Goal: Information Seeking & Learning: Learn about a topic

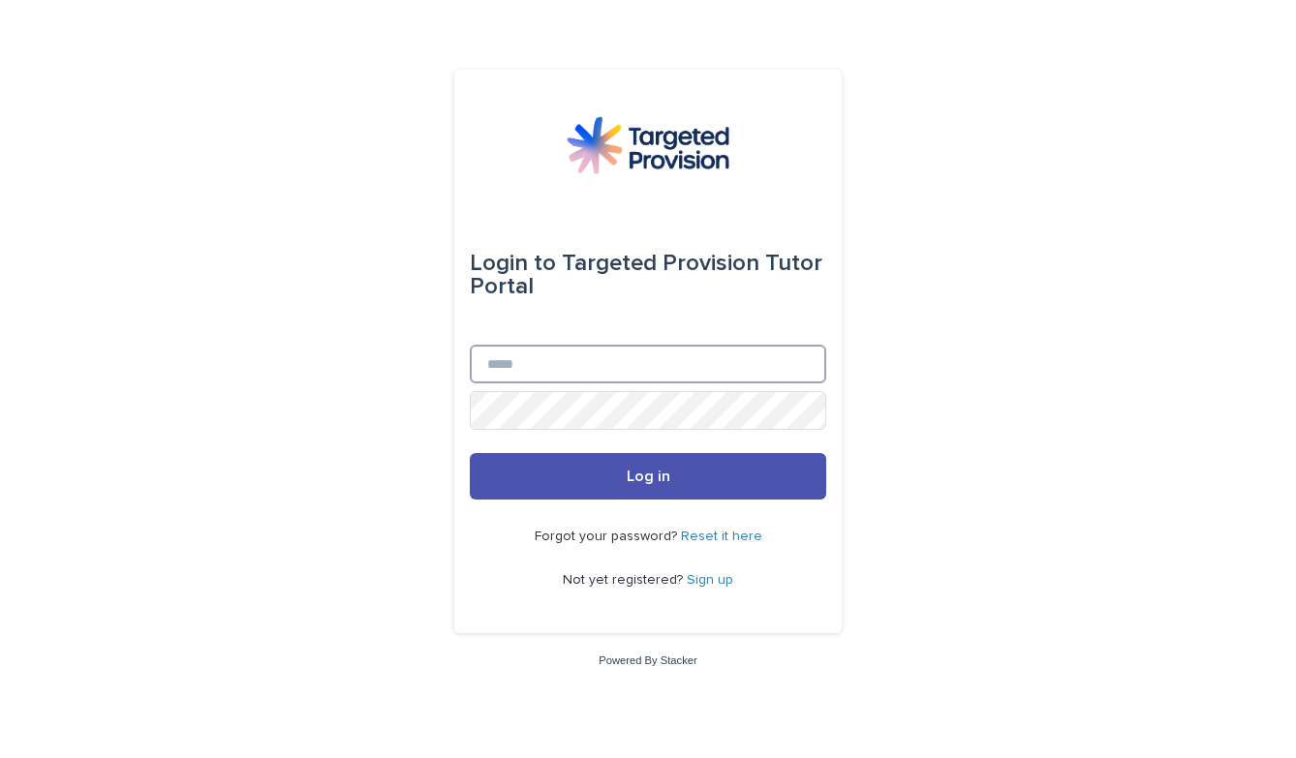
type input "**********"
click at [648, 477] on button "Log in" at bounding box center [648, 476] width 356 height 46
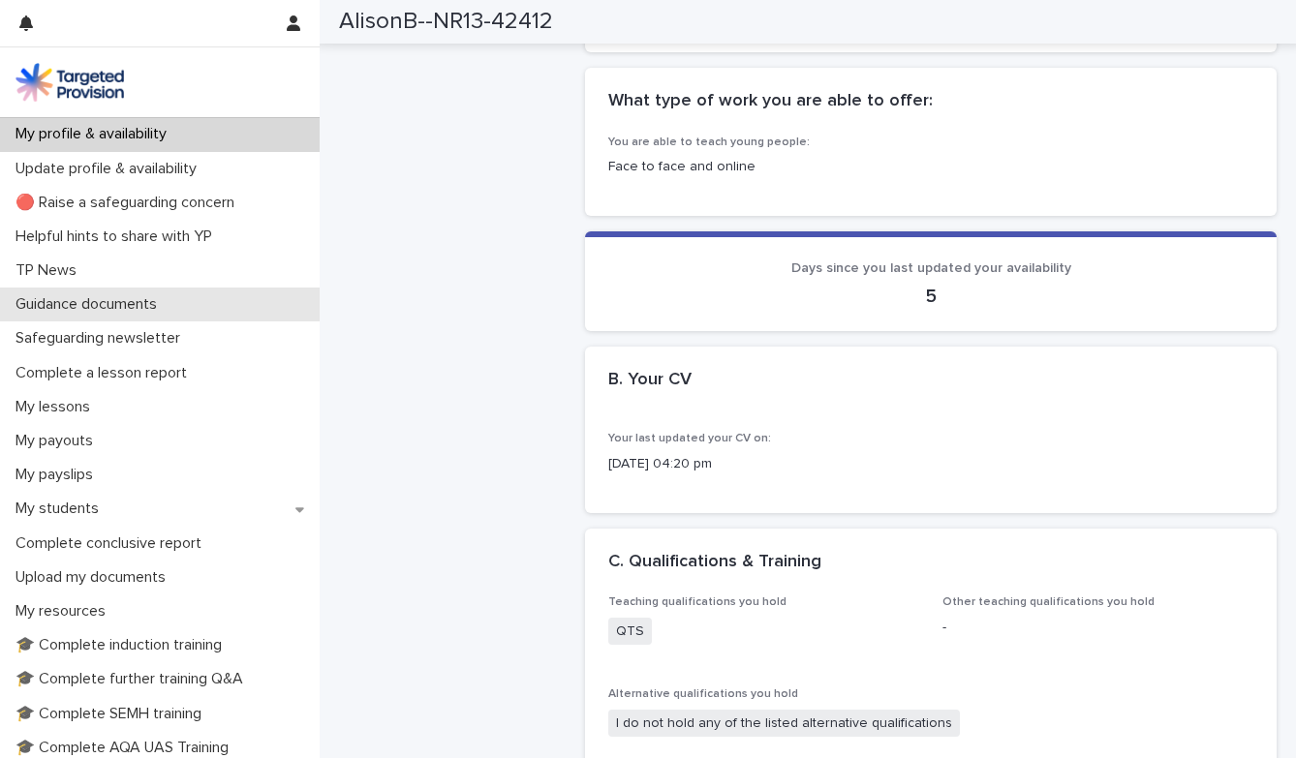
click at [77, 306] on p "Guidance documents" at bounding box center [90, 304] width 165 height 18
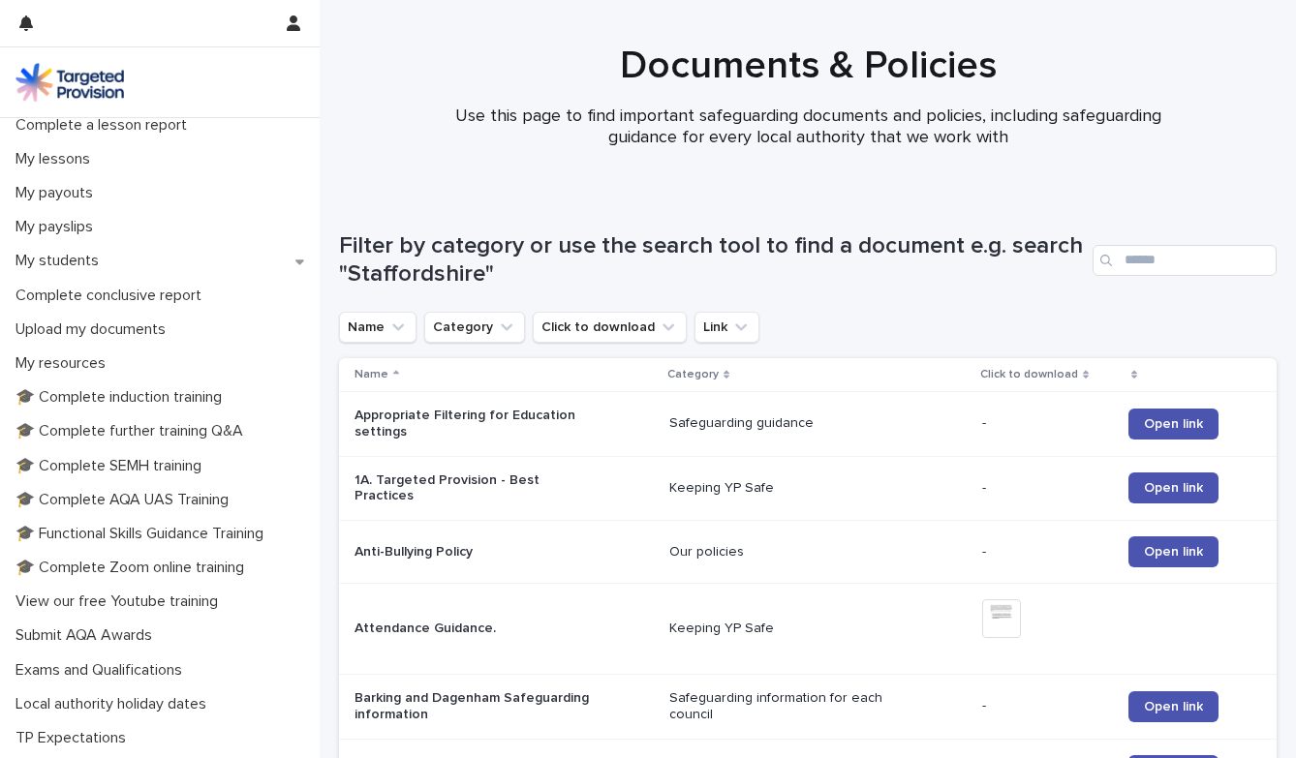
scroll to position [277, 0]
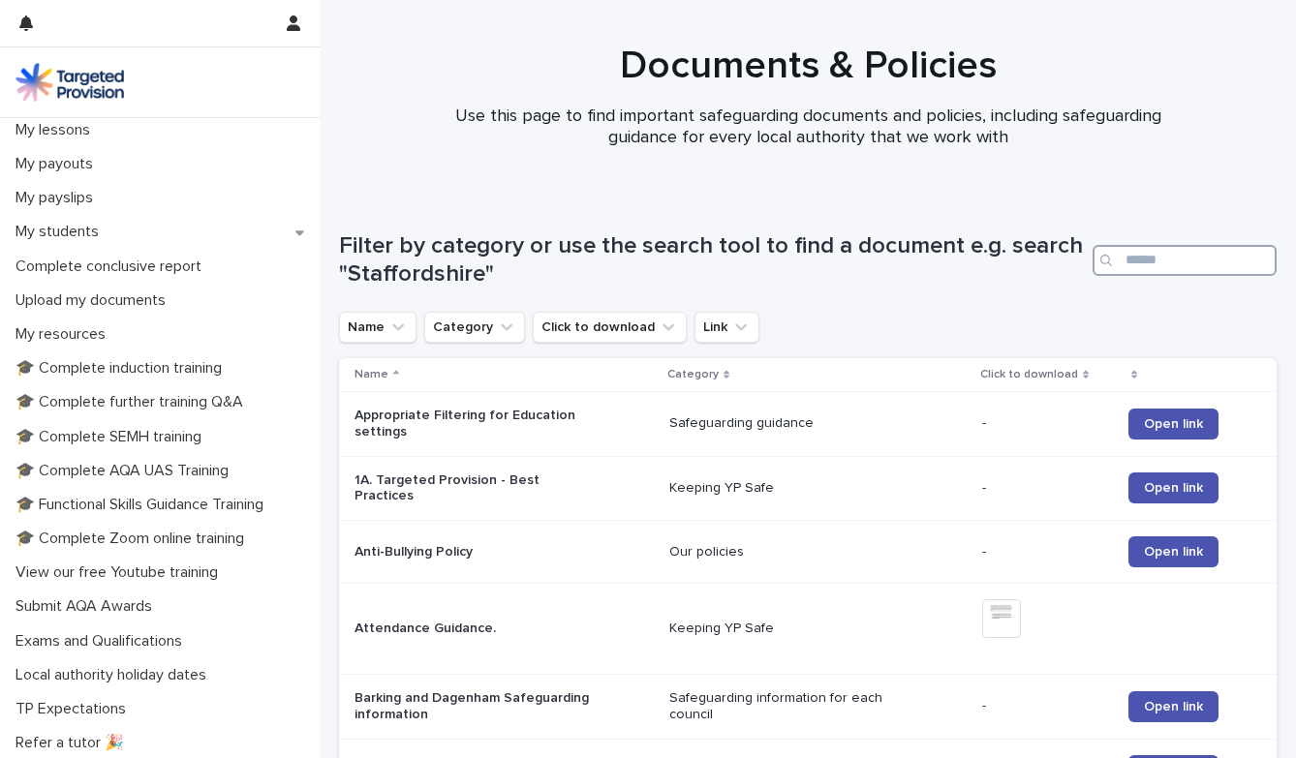
click at [1133, 267] on input "Search" at bounding box center [1184, 260] width 184 height 31
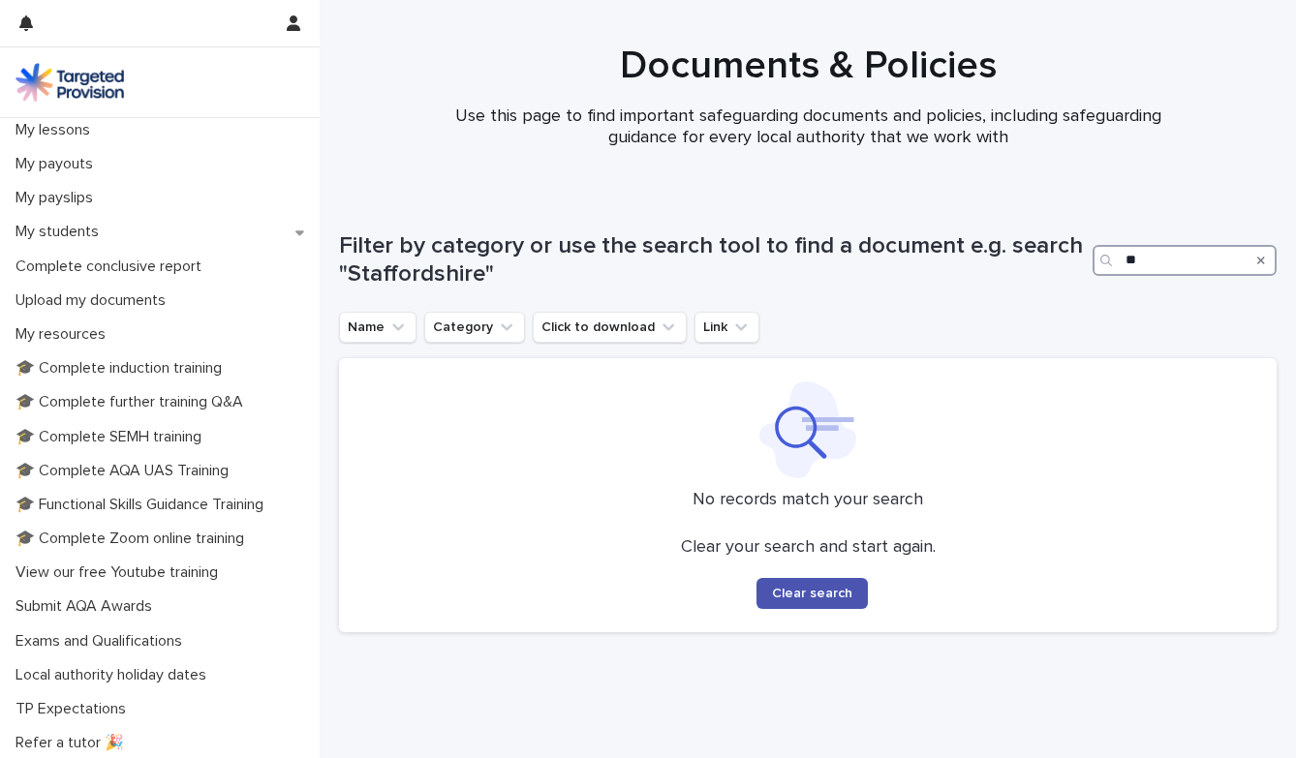
type input "*"
type input "*****"
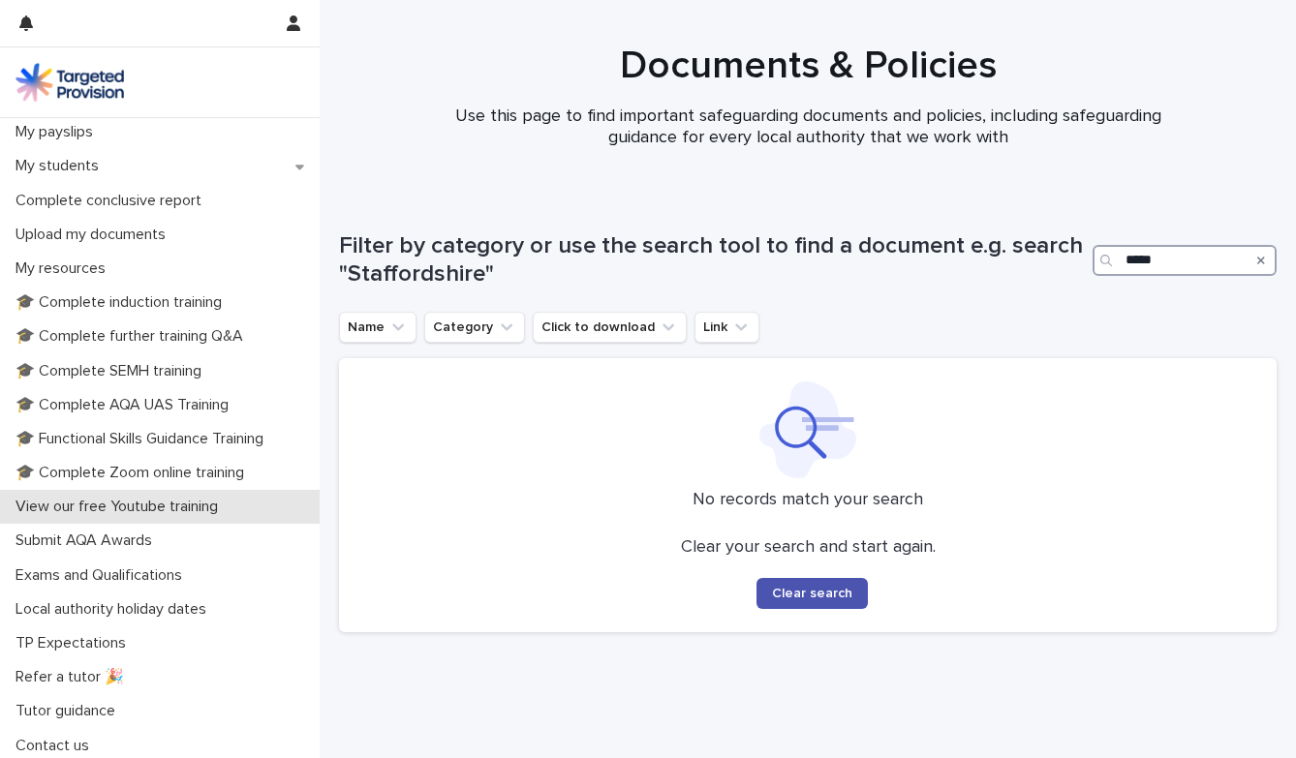
scroll to position [342, 0]
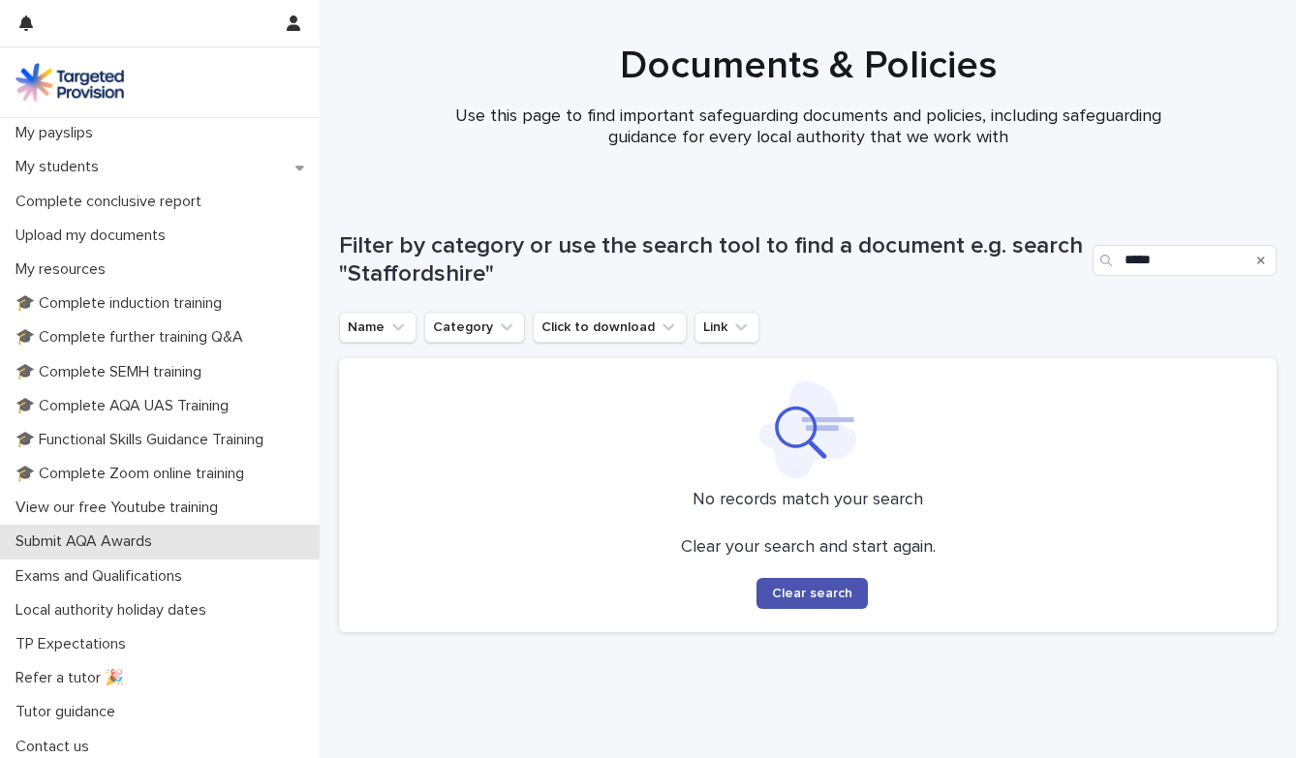
click at [96, 534] on p "Submit AQA Awards" at bounding box center [88, 542] width 160 height 18
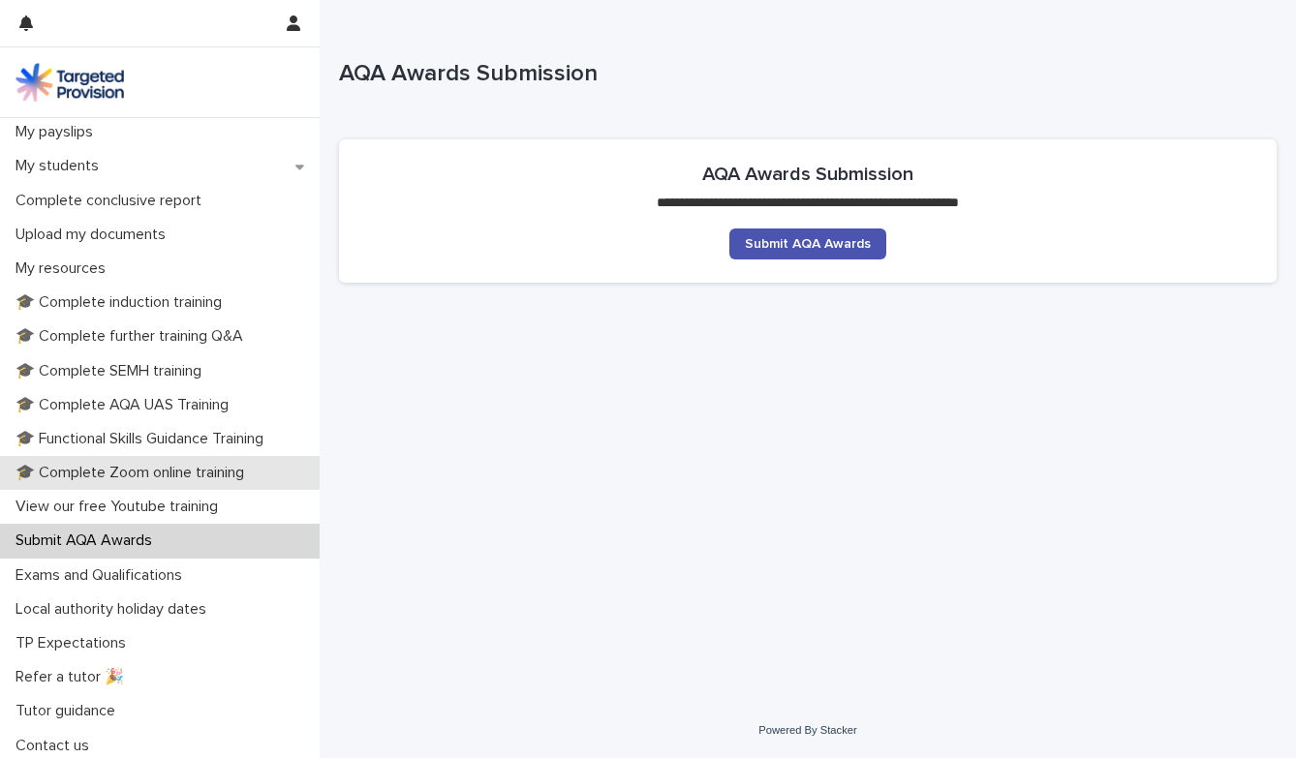
scroll to position [342, 0]
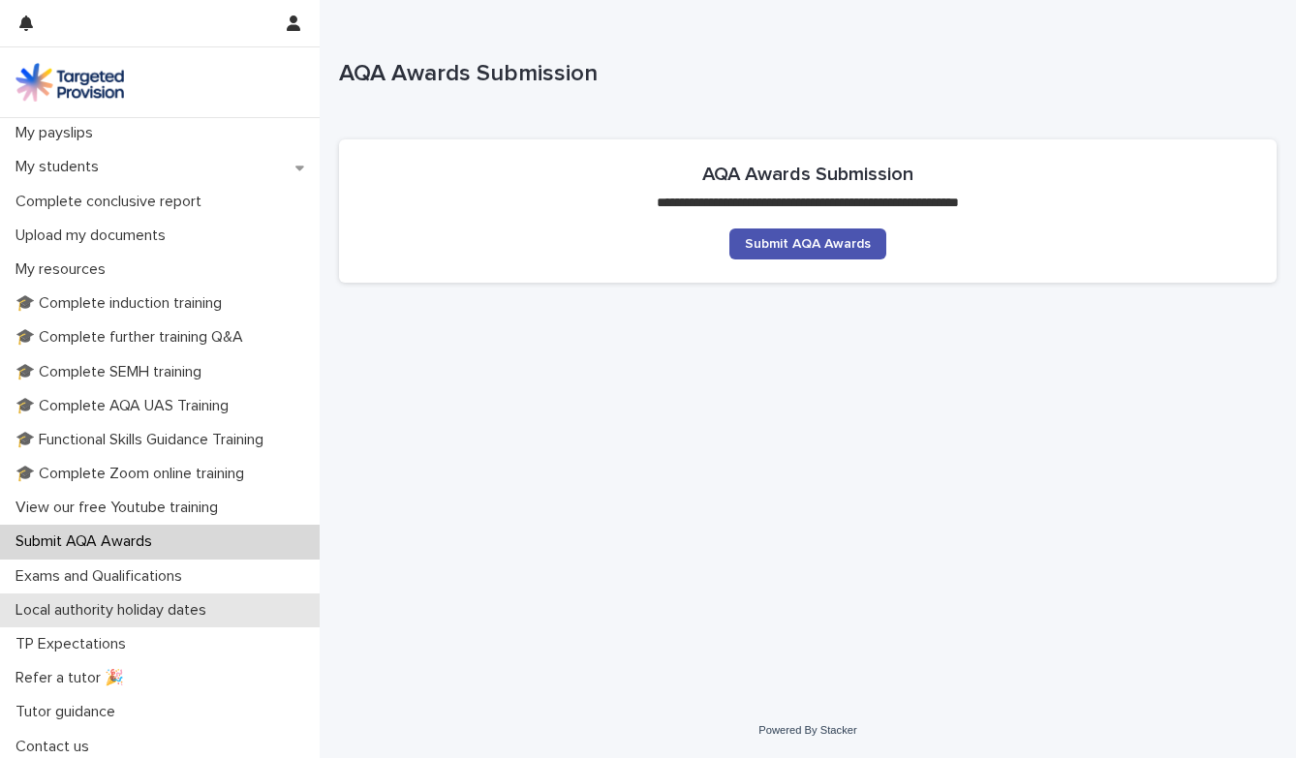
click at [40, 619] on div "Local authority holiday dates" at bounding box center [160, 611] width 320 height 34
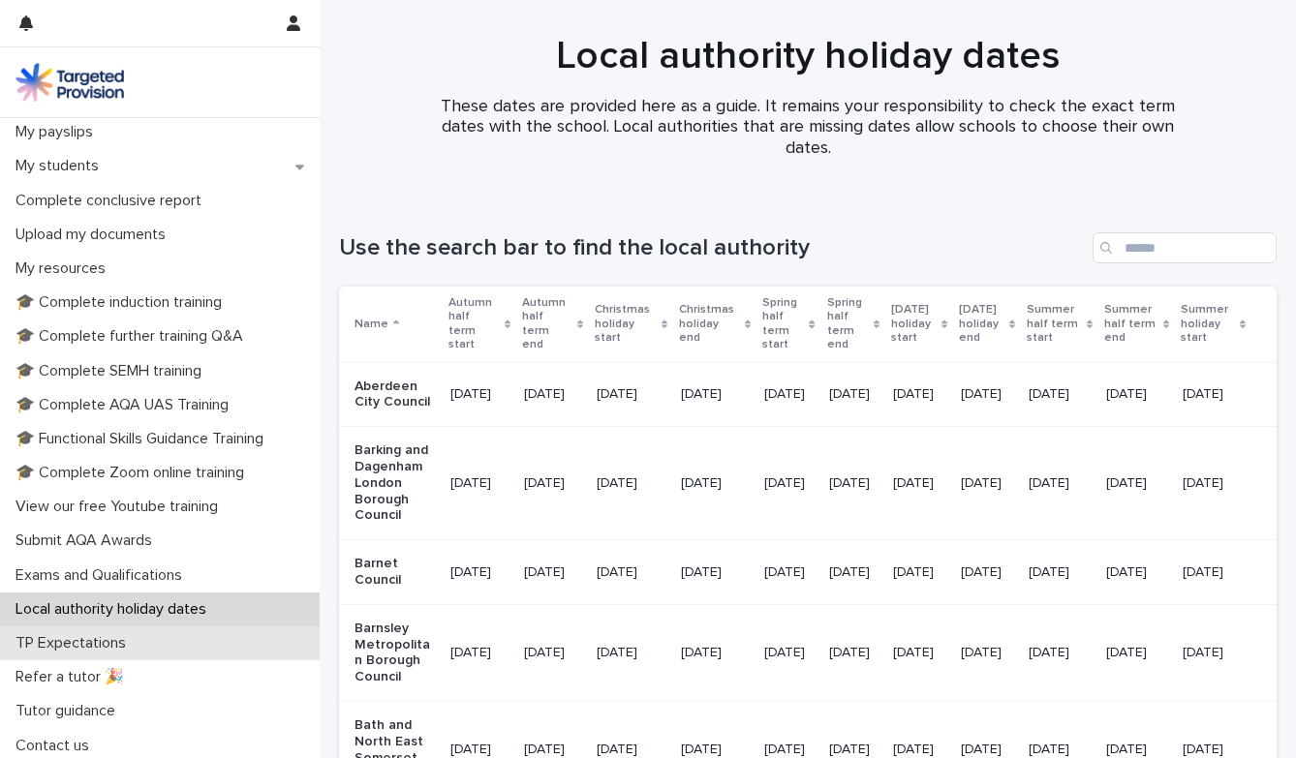
scroll to position [342, 0]
click at [43, 638] on p "TP Expectations" at bounding box center [75, 644] width 134 height 18
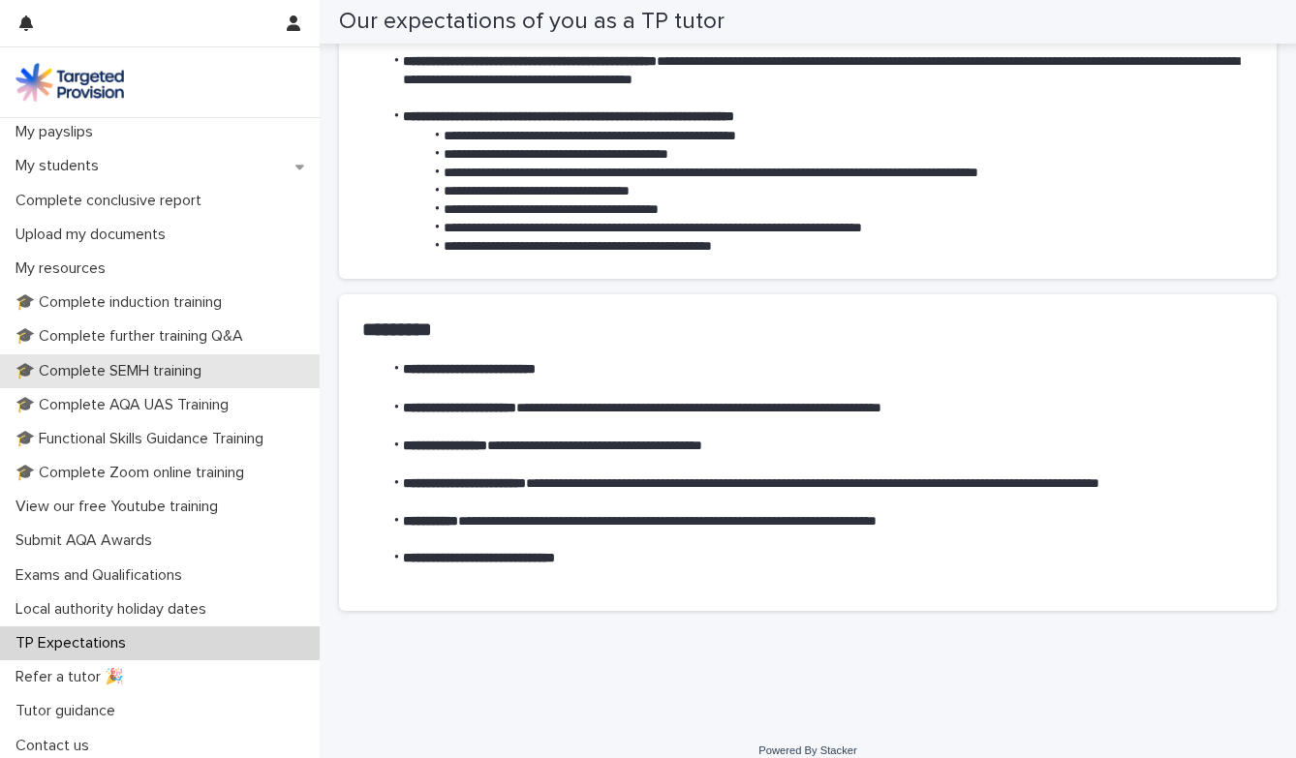
scroll to position [342, 0]
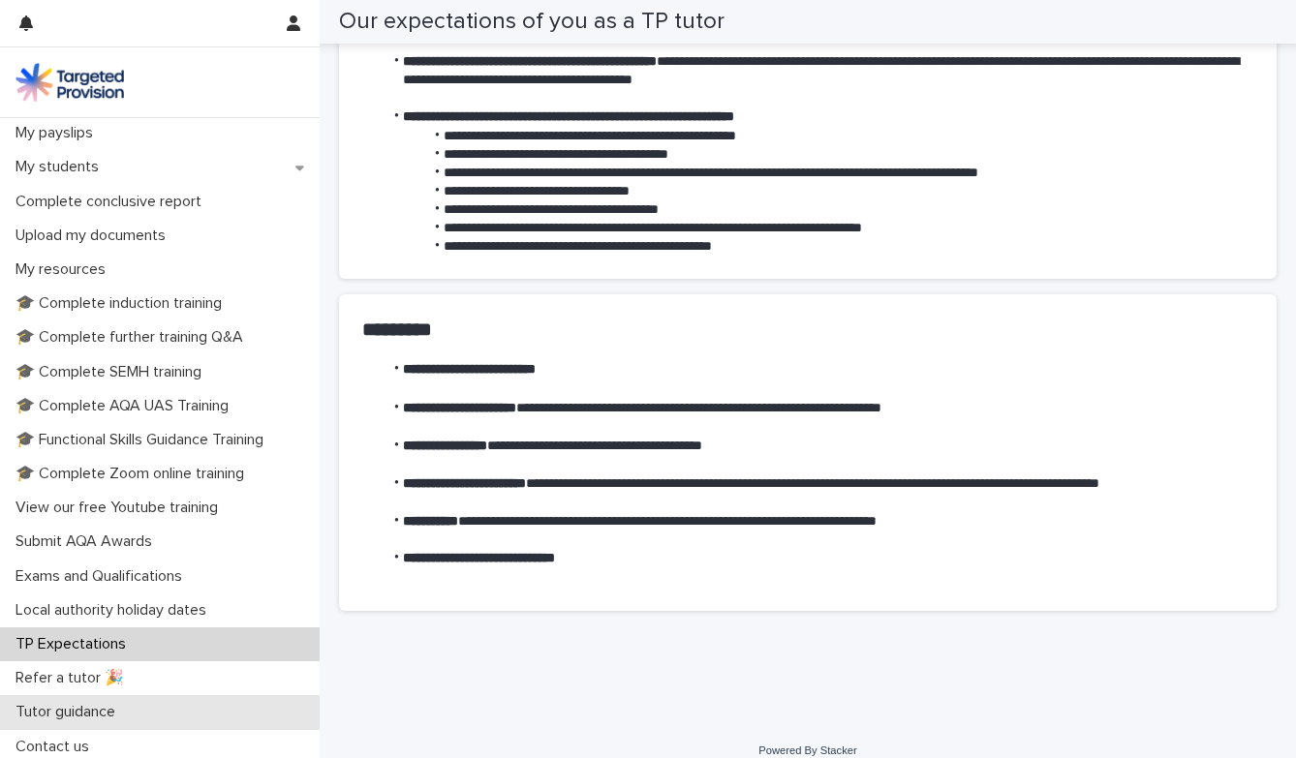
click at [63, 715] on p "Tutor guidance" at bounding box center [69, 712] width 123 height 18
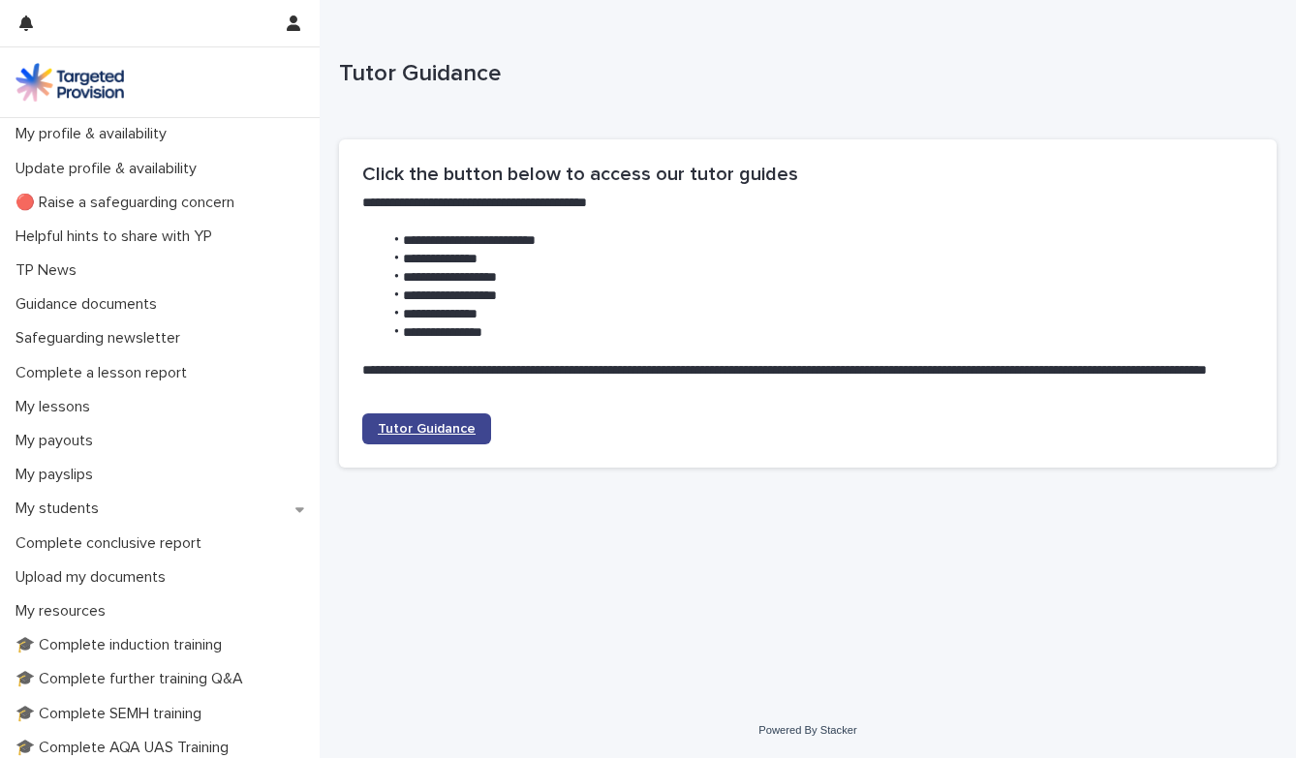
click at [425, 436] on link "Tutor Guidance" at bounding box center [426, 429] width 129 height 31
